Goal: Information Seeking & Learning: Learn about a topic

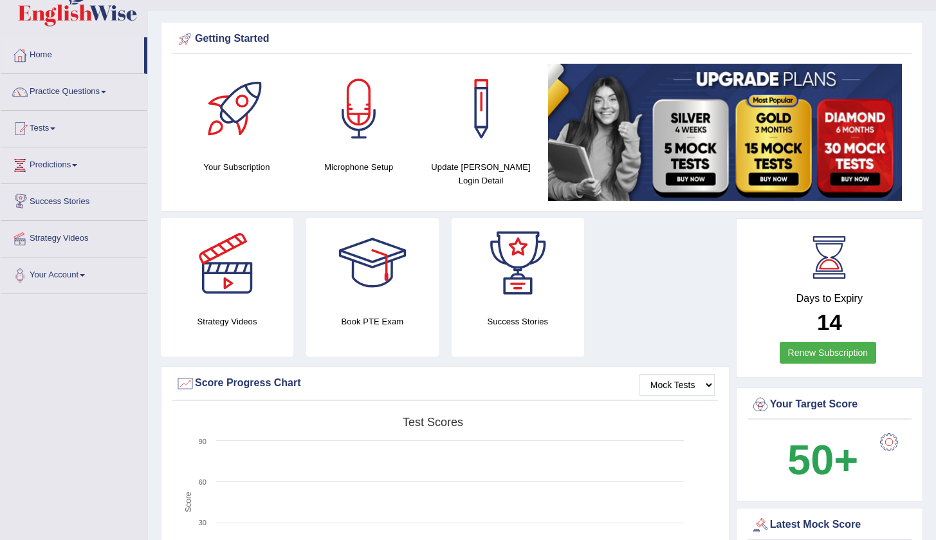
scroll to position [24, 0]
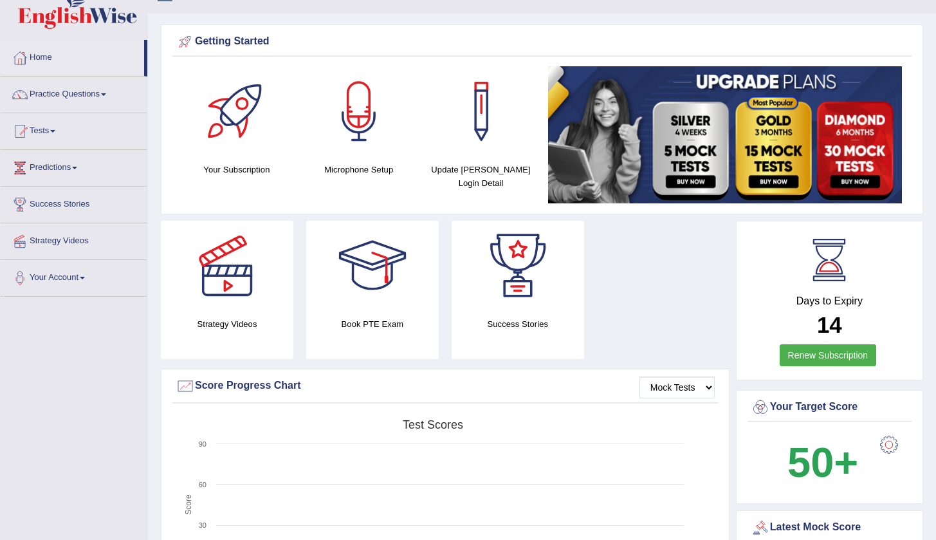
click at [71, 203] on link "Success Stories" at bounding box center [74, 203] width 147 height 32
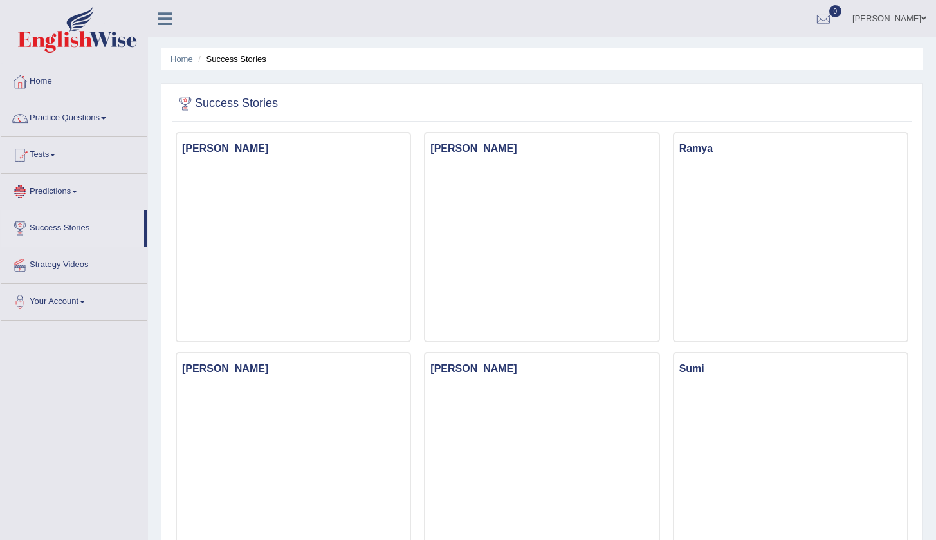
click at [50, 188] on link "Predictions" at bounding box center [74, 190] width 147 height 32
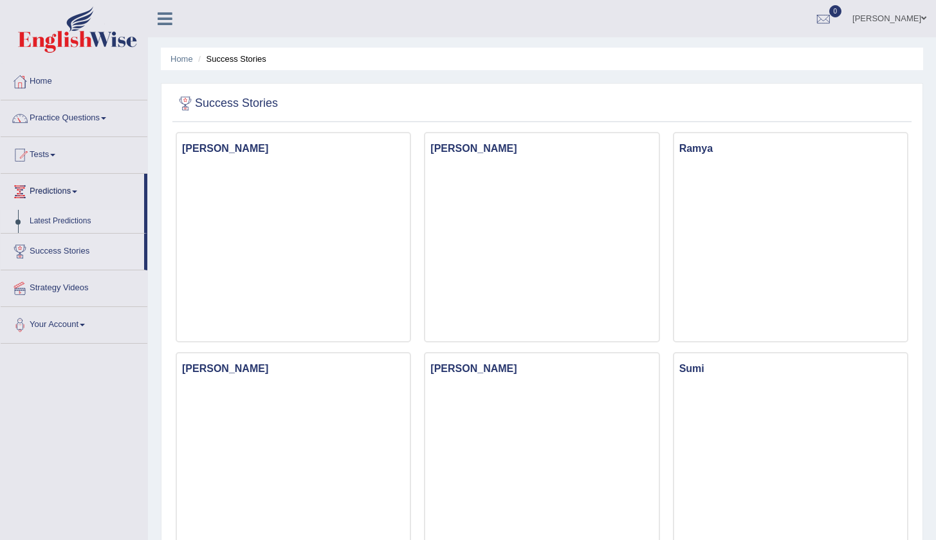
click at [55, 221] on link "Latest Predictions" at bounding box center [84, 221] width 120 height 23
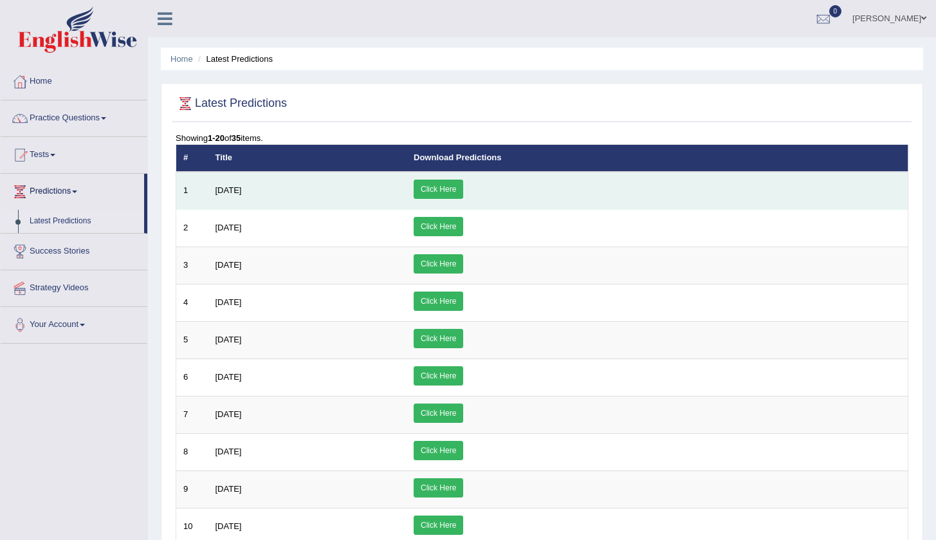
click at [463, 192] on link "Click Here" at bounding box center [439, 188] width 50 height 19
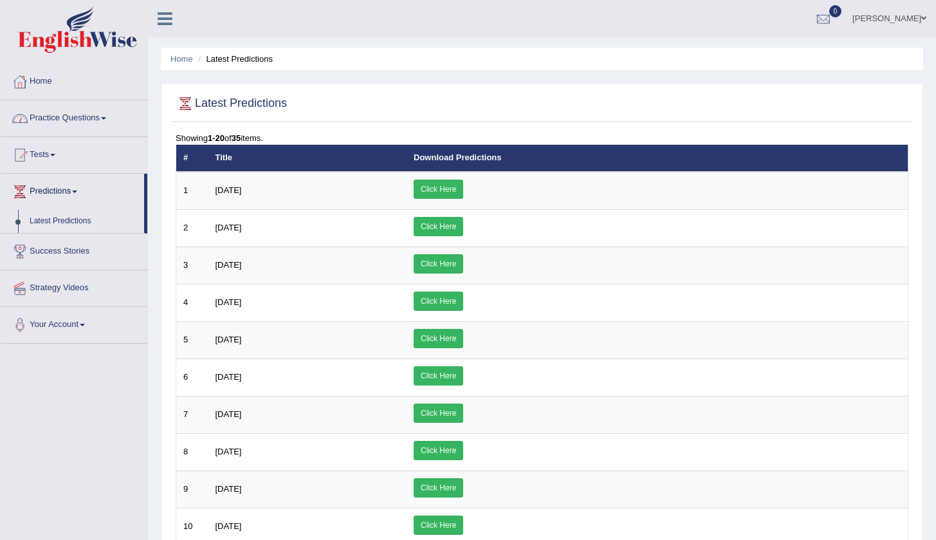
click at [86, 122] on link "Practice Questions" at bounding box center [74, 116] width 147 height 32
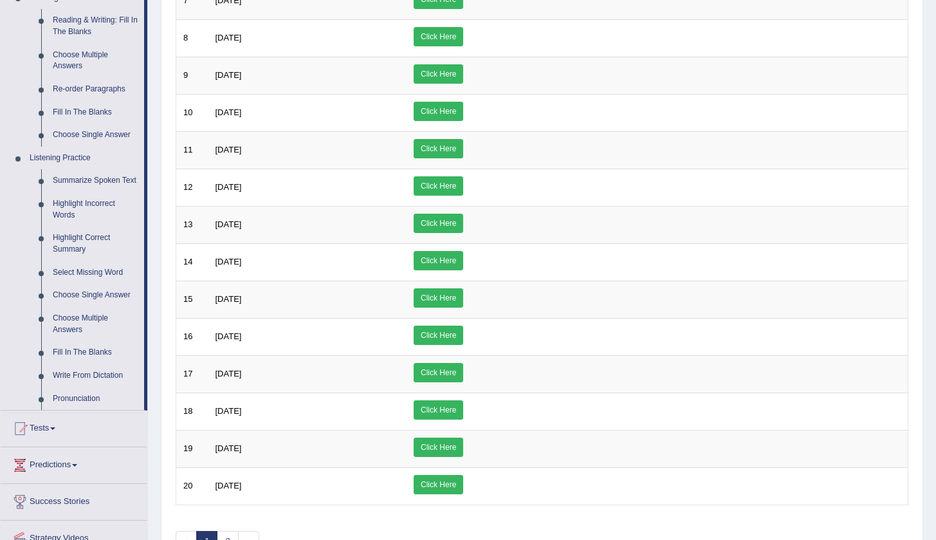
scroll to position [493, 0]
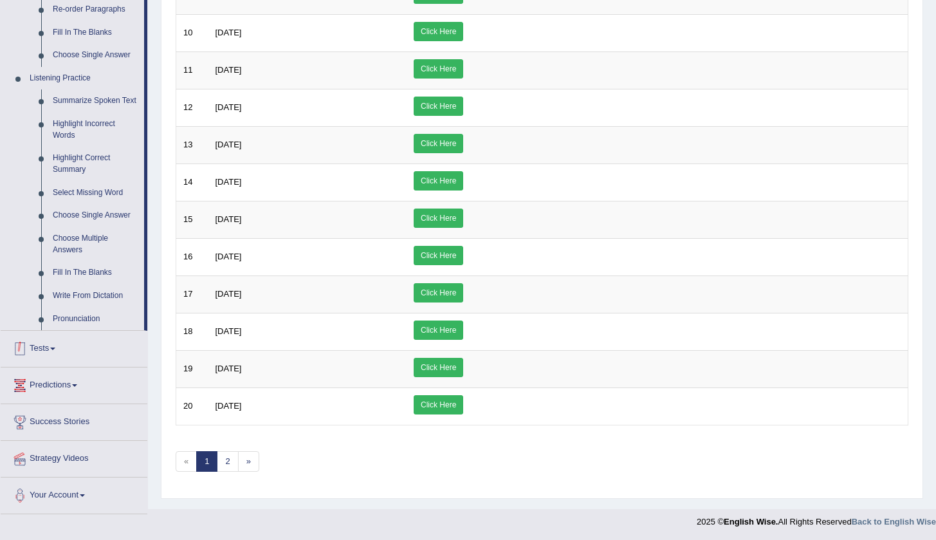
click at [46, 348] on link "Tests" at bounding box center [74, 347] width 147 height 32
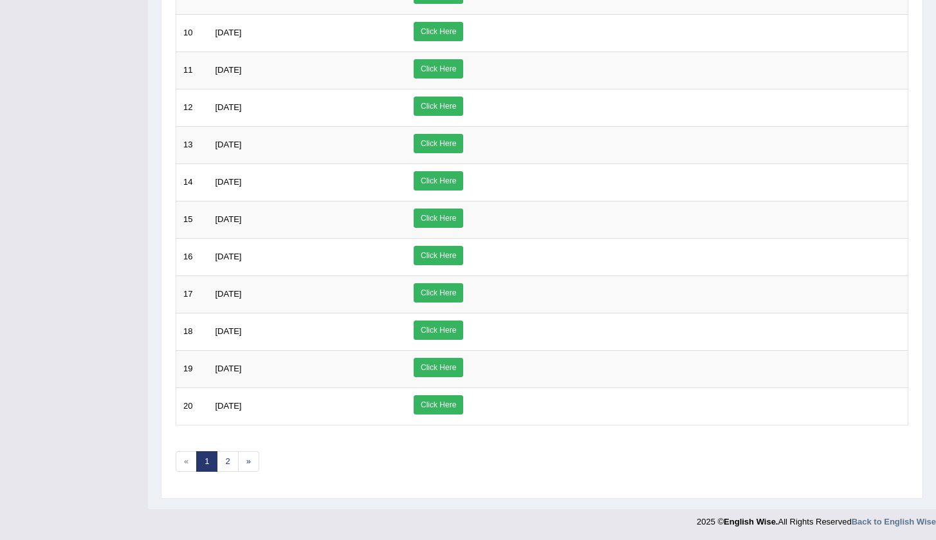
scroll to position [0, 0]
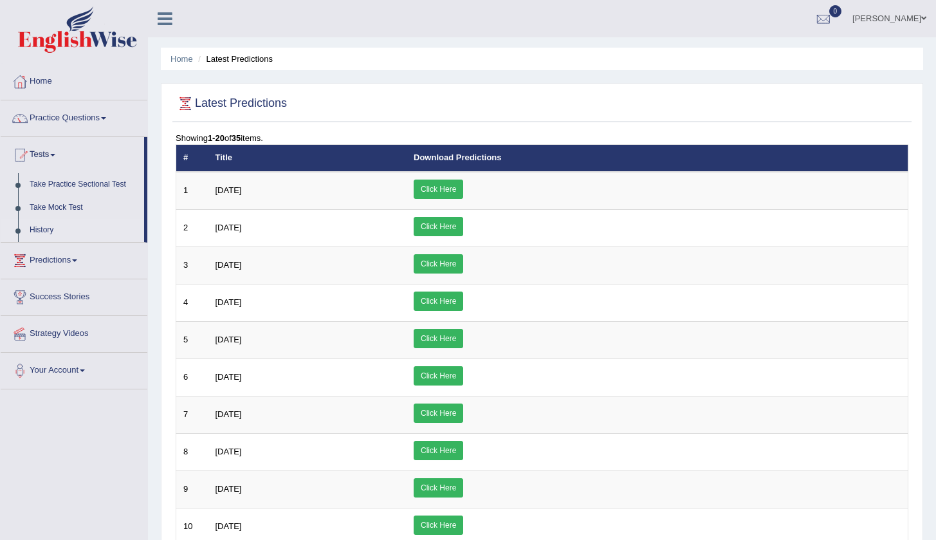
click at [37, 230] on link "History" at bounding box center [84, 230] width 120 height 23
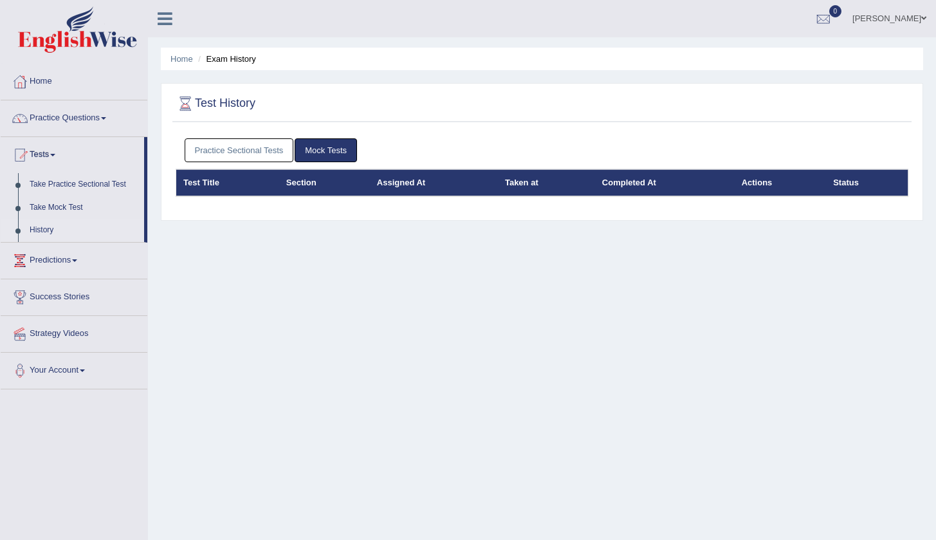
click at [327, 153] on link "Mock Tests" at bounding box center [326, 150] width 62 height 24
click at [329, 152] on link "Mock Tests" at bounding box center [326, 150] width 62 height 24
click at [63, 204] on link "Take Mock Test" at bounding box center [84, 207] width 120 height 23
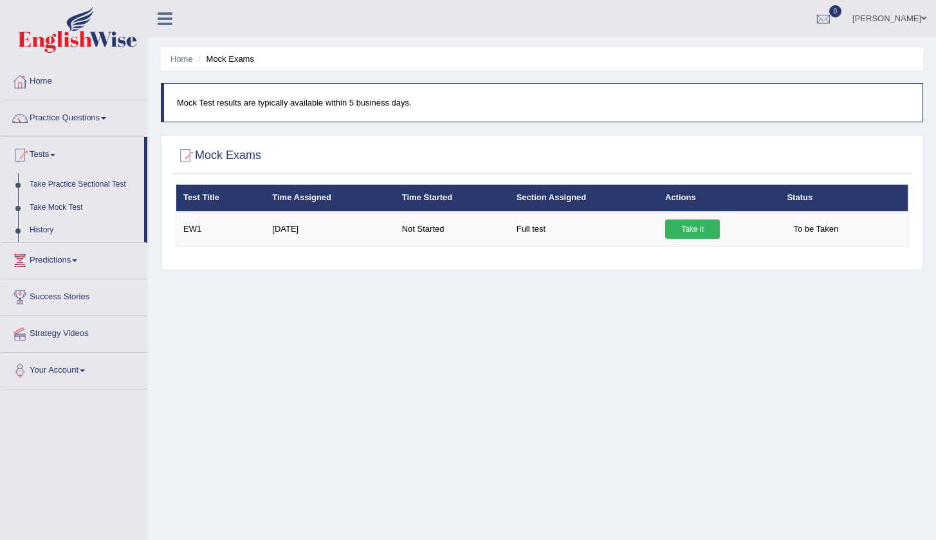
click at [46, 229] on link "History" at bounding box center [84, 230] width 120 height 23
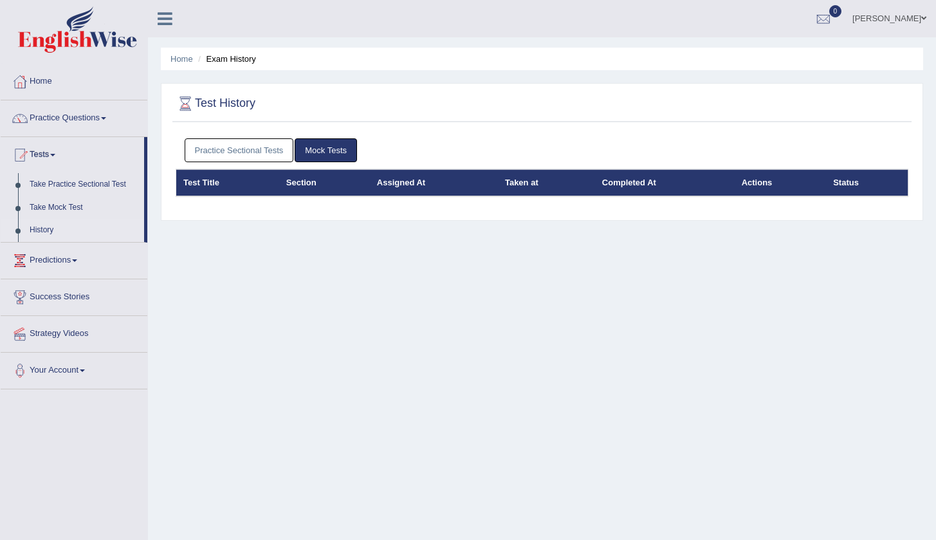
click at [324, 156] on link "Mock Tests" at bounding box center [326, 150] width 62 height 24
click at [326, 152] on link "Mock Tests" at bounding box center [326, 150] width 62 height 24
click at [327, 152] on link "Mock Tests" at bounding box center [326, 150] width 62 height 24
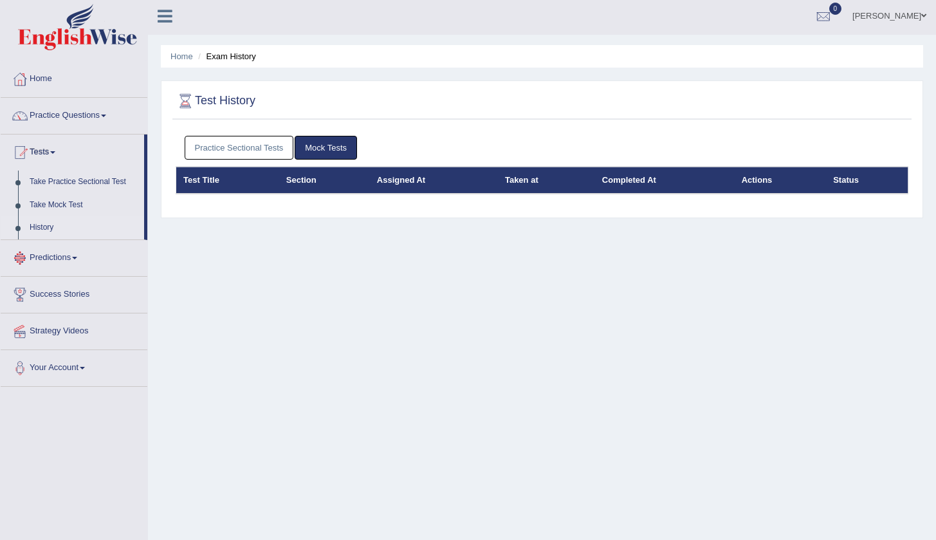
scroll to position [27, 0]
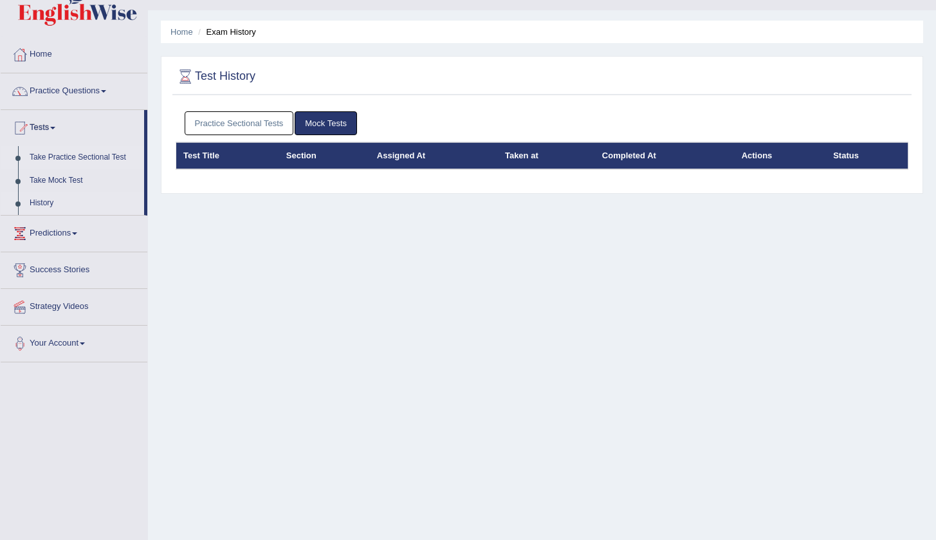
click at [80, 158] on link "Take Practice Sectional Test" at bounding box center [84, 157] width 120 height 23
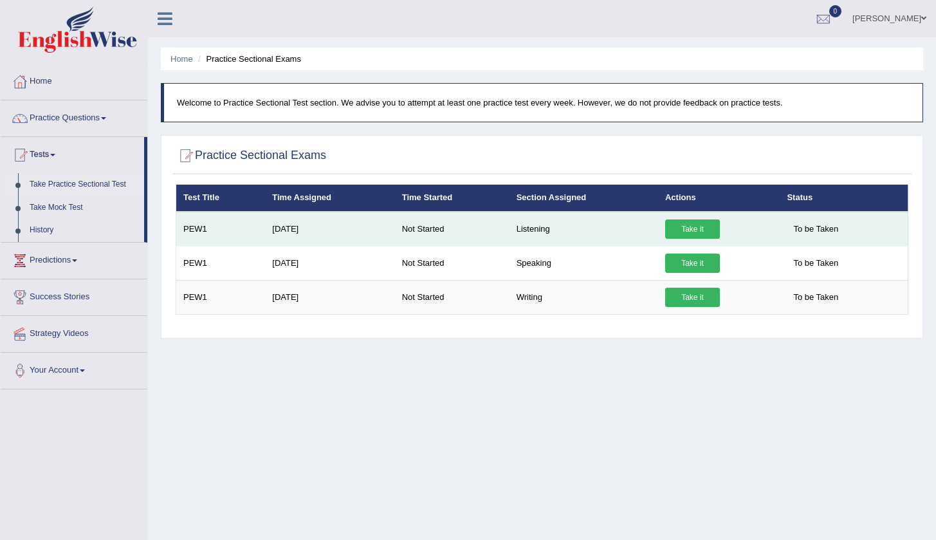
click at [693, 233] on link "Take it" at bounding box center [692, 228] width 55 height 19
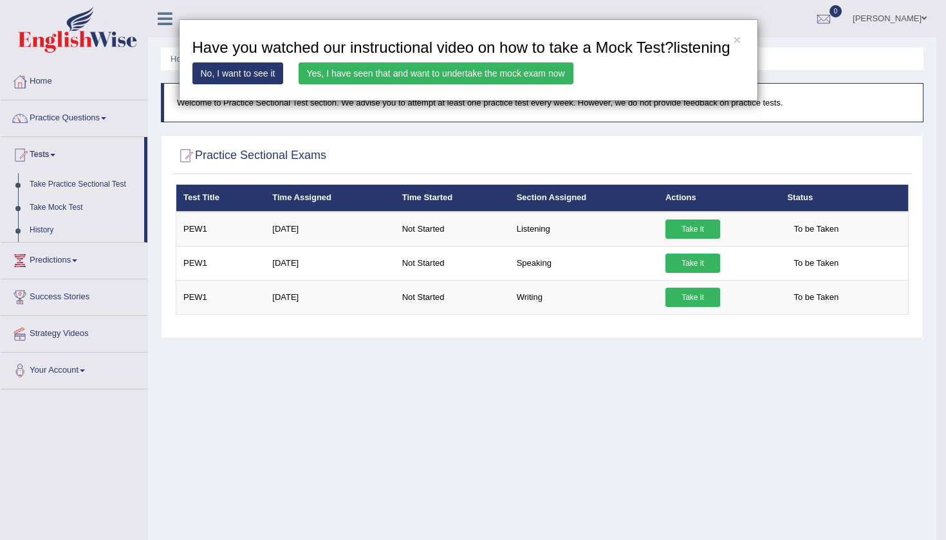
click at [487, 84] on link "Yes, I have seen that and want to undertake the mock exam now" at bounding box center [436, 73] width 275 height 22
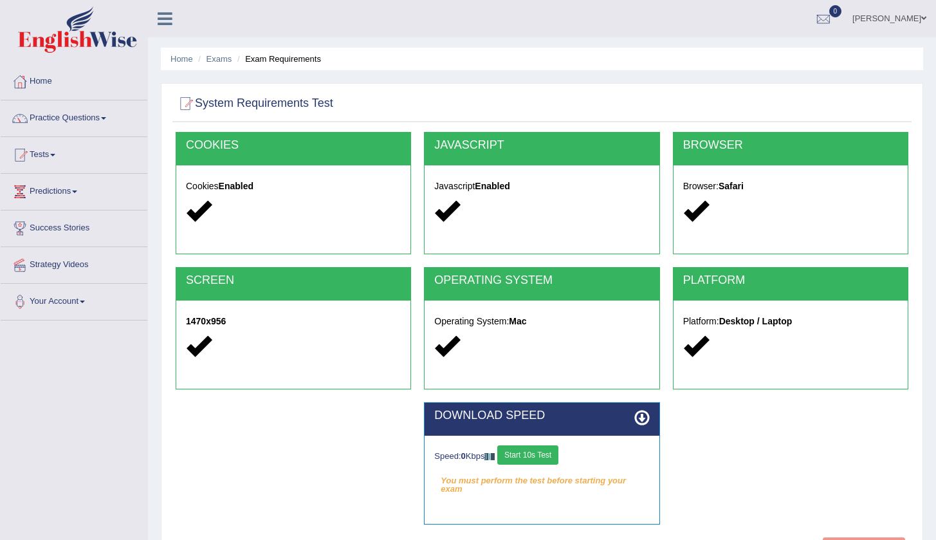
click at [535, 454] on button "Start 10s Test" at bounding box center [527, 454] width 61 height 19
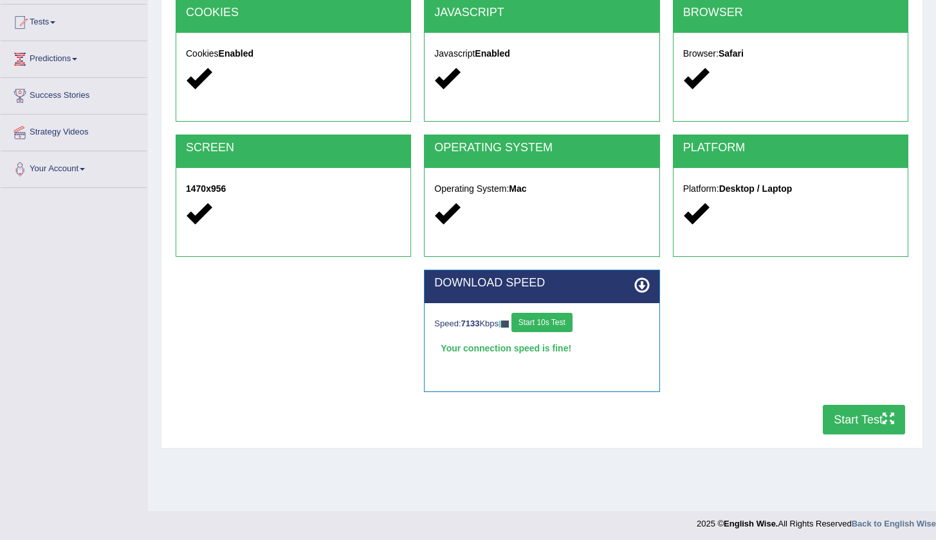
scroll to position [131, 0]
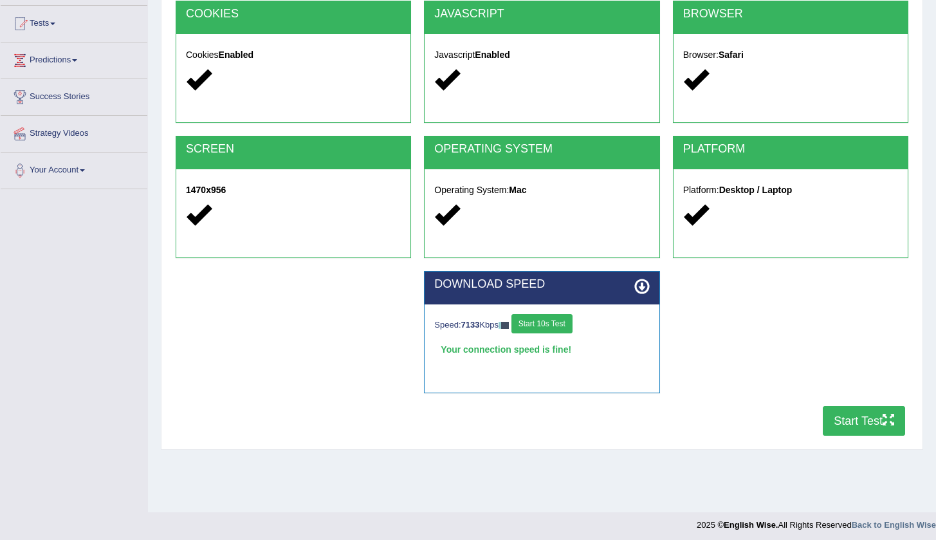
click at [860, 428] on button "Start Test" at bounding box center [864, 421] width 82 height 30
